Goal: Task Accomplishment & Management: Manage account settings

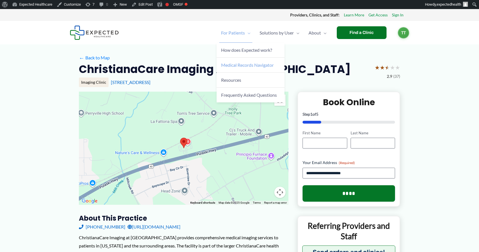
click at [226, 59] on link "Medical Records Navigator" at bounding box center [251, 65] width 68 height 15
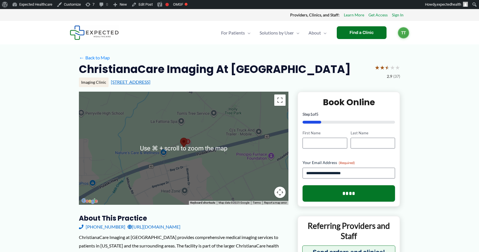
click at [140, 84] on link "4863 Pulaski Hwy # 100, Perryville, MD" at bounding box center [131, 81] width 40 height 5
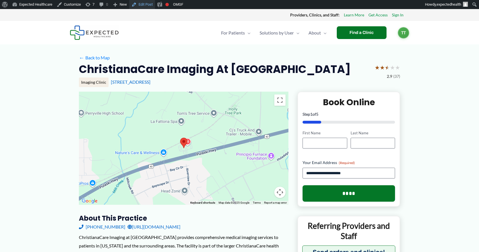
click at [146, 4] on link "Edit Post" at bounding box center [142, 4] width 26 height 9
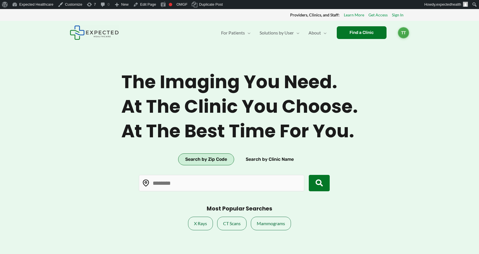
type input "*****"
click at [252, 81] on span "The imaging you need." at bounding box center [239, 82] width 237 height 22
click at [270, 154] on button "Search by Clinic Name" at bounding box center [270, 160] width 62 height 12
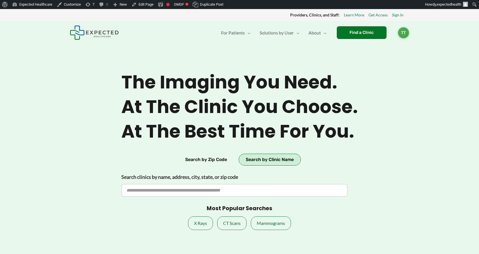
click at [215, 183] on div "Search clinics by name, address, city, state, or zip code" at bounding box center [234, 184] width 226 height 24
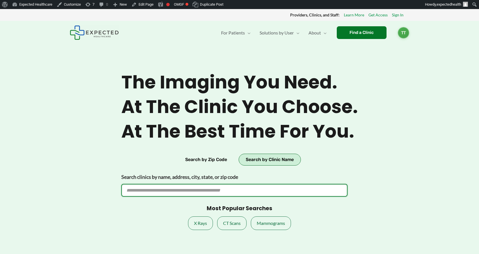
click at [209, 189] on input "Search clinics by name, address, city, state, or zip code" at bounding box center [234, 190] width 226 height 13
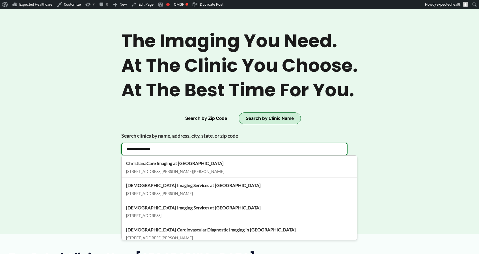
scroll to position [42, 0]
type input "**********"
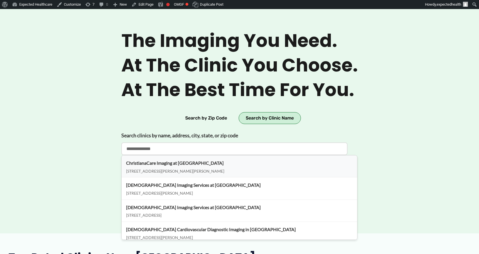
click at [163, 170] on div "301 Augustine Herman Hwy A, Elkton, MD, 21921" at bounding box center [239, 172] width 226 height 6
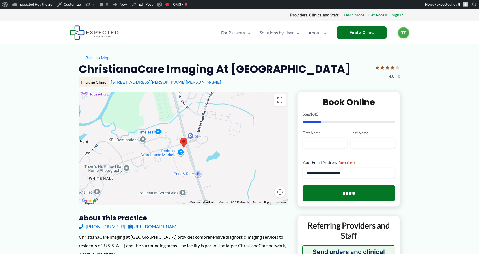
click at [181, 74] on h2 "ChristianaCare Imaging at [GEOGRAPHIC_DATA]" at bounding box center [215, 69] width 272 height 14
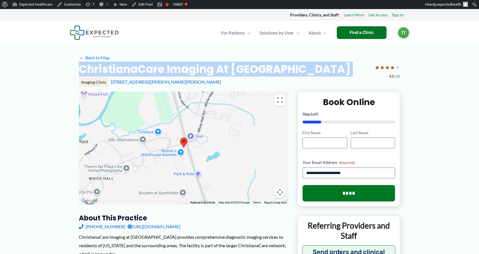
click at [181, 74] on h2 "ChristianaCare Imaging at Elkton" at bounding box center [215, 69] width 272 height 14
copy div "ChristianaCare Imaging at Elkton"
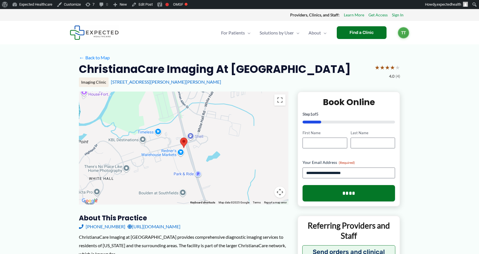
click at [180, 71] on h2 "ChristianaCare Imaging at [GEOGRAPHIC_DATA]" at bounding box center [215, 69] width 272 height 14
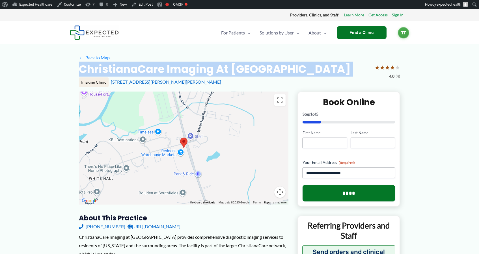
click at [180, 71] on h2 "ChristianaCare Imaging at [GEOGRAPHIC_DATA]" at bounding box center [215, 69] width 272 height 14
copy div "ChristianaCare Imaging at [GEOGRAPHIC_DATA]"
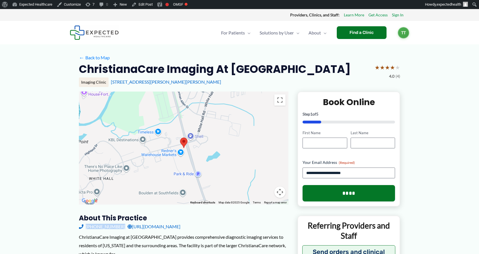
drag, startPoint x: 66, startPoint y: 229, endPoint x: 119, endPoint y: 228, distance: 53.2
copy div "(410) 620-1900"
click at [172, 64] on h2 "ChristianaCare Imaging at Elkton" at bounding box center [215, 69] width 272 height 14
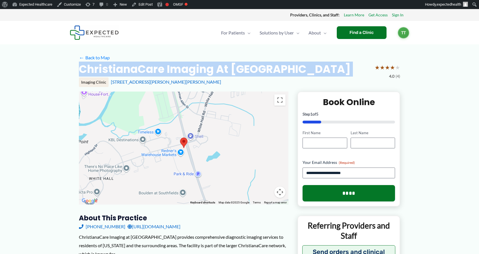
click at [172, 64] on h2 "ChristianaCare Imaging at Elkton" at bounding box center [215, 69] width 272 height 14
copy div "ChristianaCare Imaging at Elkton"
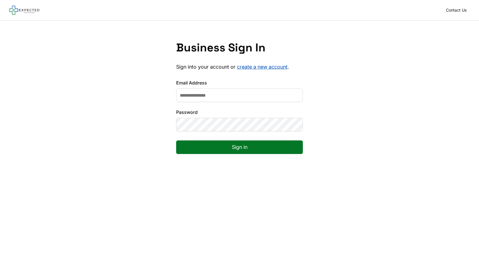
click at [230, 95] on input "Email Address" at bounding box center [239, 95] width 127 height 14
type input "**********"
click at [176, 141] on button "Sign in" at bounding box center [239, 148] width 127 height 14
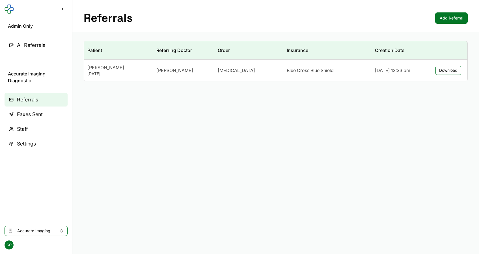
click at [45, 233] on span "Accurate Imaging Diagnostic" at bounding box center [36, 231] width 38 height 6
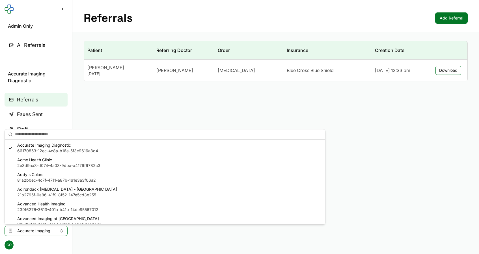
click at [135, 112] on main "Referrals Add Referral Patient Referring Doctor Order Insurance Creation Date N…" at bounding box center [275, 127] width 407 height 254
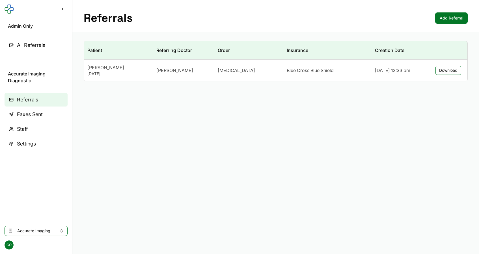
click at [47, 229] on span "Accurate Imaging Diagnostic" at bounding box center [36, 231] width 38 height 6
click at [46, 234] on span "Accurate Imaging Diagnostic" at bounding box center [36, 231] width 38 height 6
paste input "text"
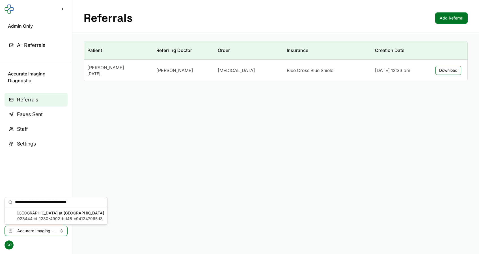
type input "**********"
click at [57, 218] on span "028444cd-1280-4902-bd46-c941247965d3" at bounding box center [60, 219] width 87 height 6
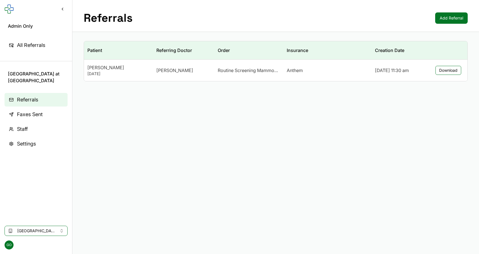
click at [31, 130] on link "Staff" at bounding box center [36, 129] width 63 height 14
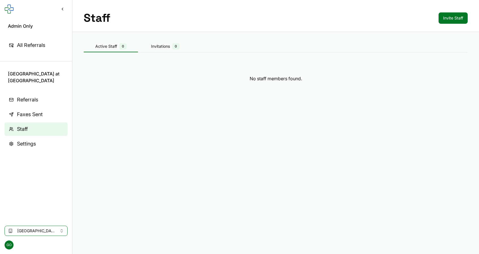
click at [458, 19] on button "Invite Staff" at bounding box center [452, 17] width 29 height 11
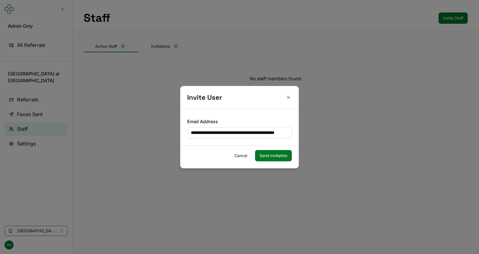
scroll to position [0, 16]
type input "**********"
click at [275, 153] on button "Send Invitation" at bounding box center [273, 155] width 37 height 11
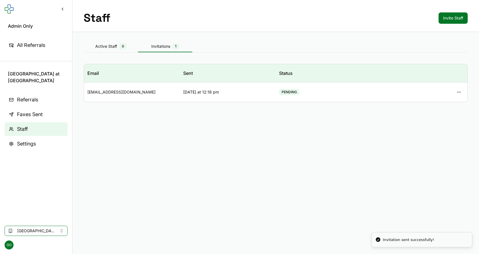
click at [367, 15] on div "Staff Invite Staff" at bounding box center [275, 16] width 407 height 32
